Goal: Transaction & Acquisition: Purchase product/service

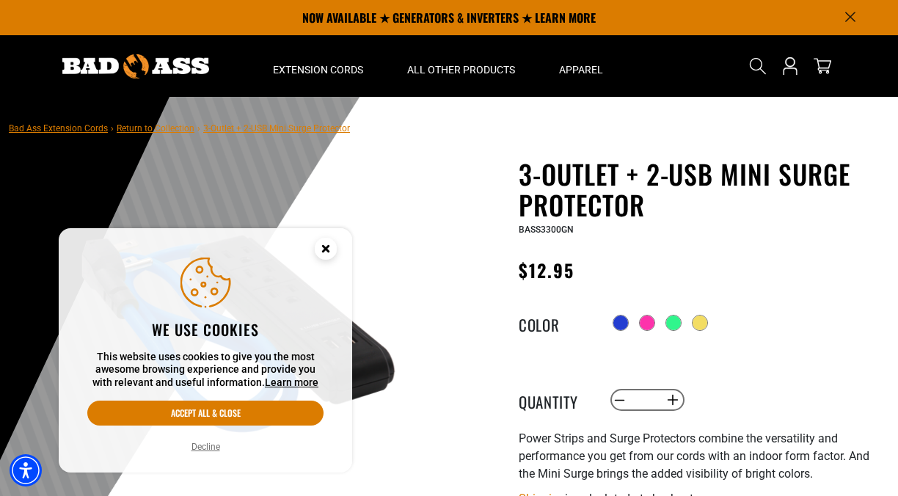
click at [319, 242] on circle "Close this option" at bounding box center [326, 249] width 22 height 22
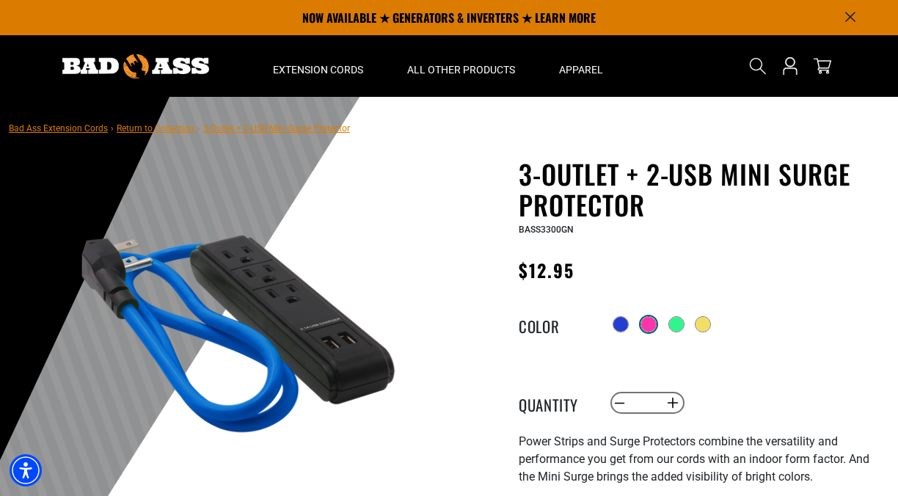
click at [645, 330] on div at bounding box center [649, 324] width 15 height 15
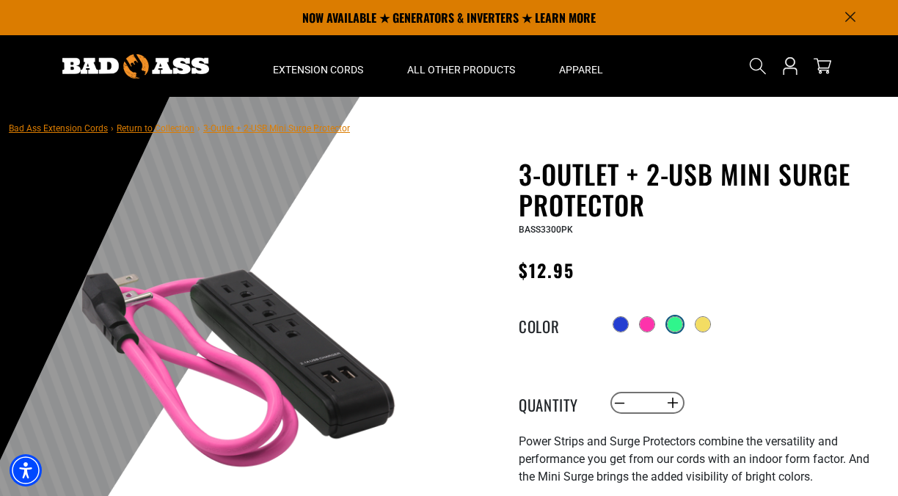
click at [683, 330] on div at bounding box center [675, 324] width 15 height 15
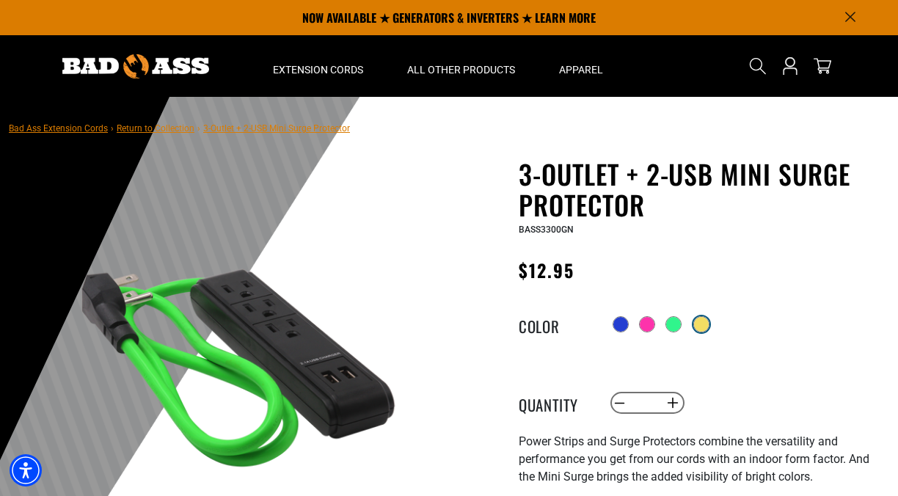
click at [705, 330] on div at bounding box center [701, 324] width 15 height 15
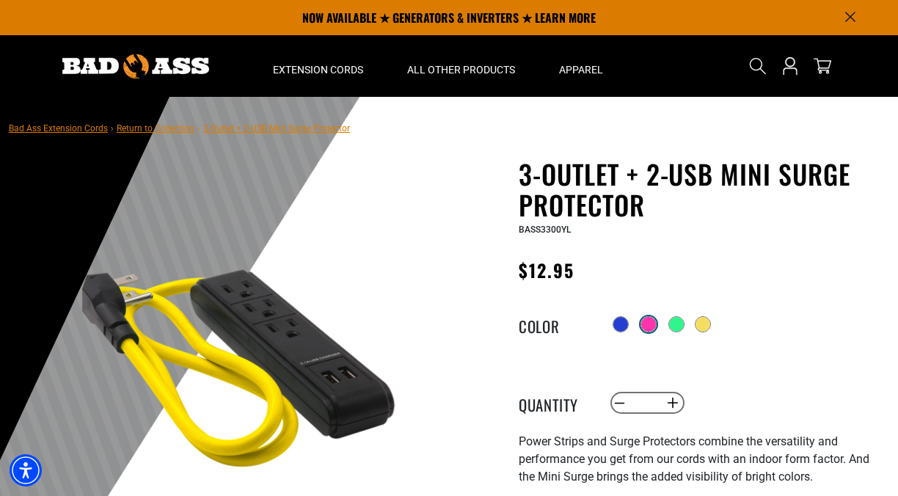
click at [646, 325] on div at bounding box center [649, 324] width 15 height 15
